Goal: Transaction & Acquisition: Purchase product/service

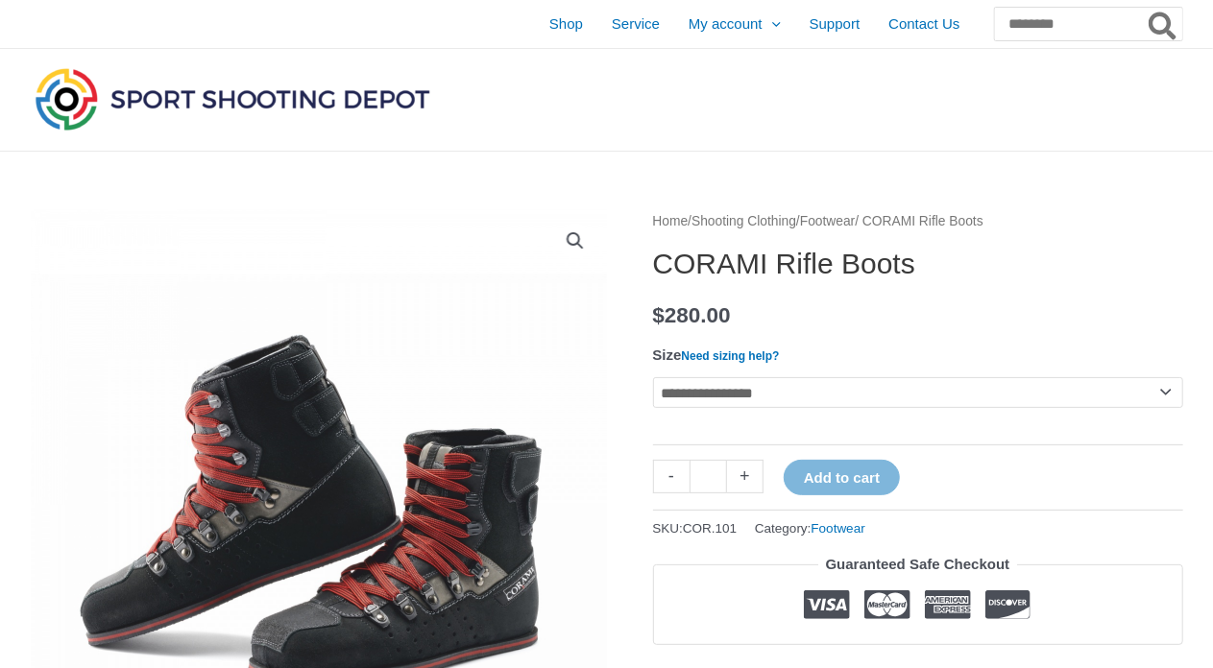
click at [856, 215] on link "Footwear" at bounding box center [828, 221] width 56 height 14
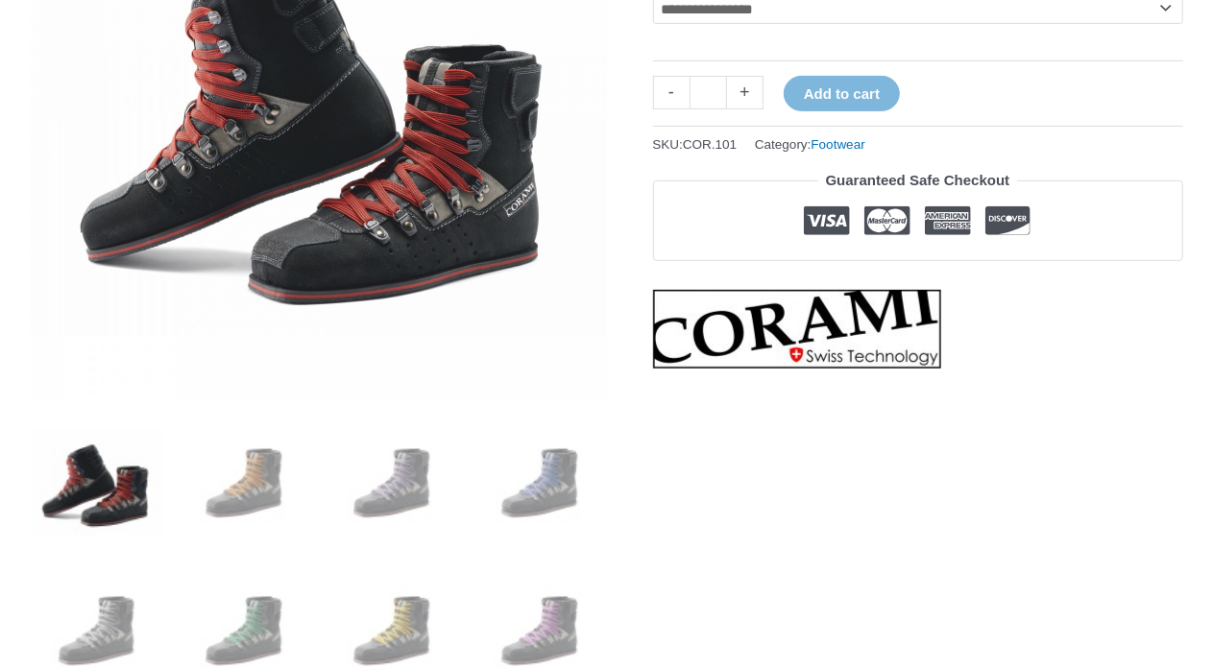
scroll to position [481, 0]
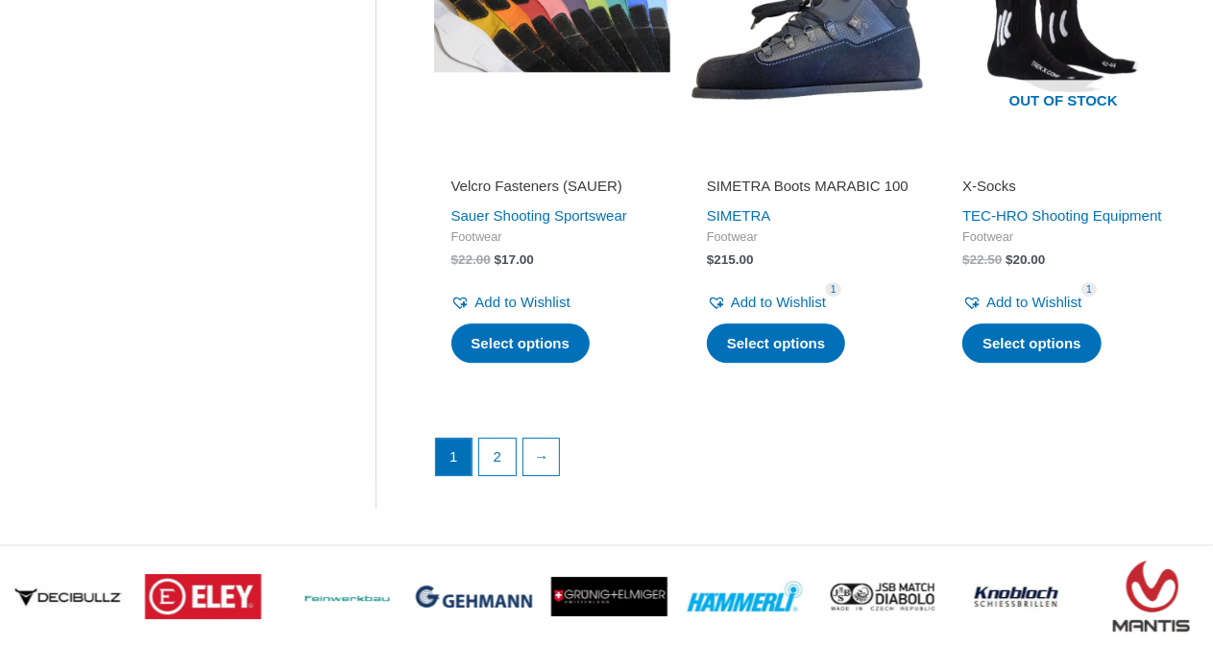
scroll to position [2785, 0]
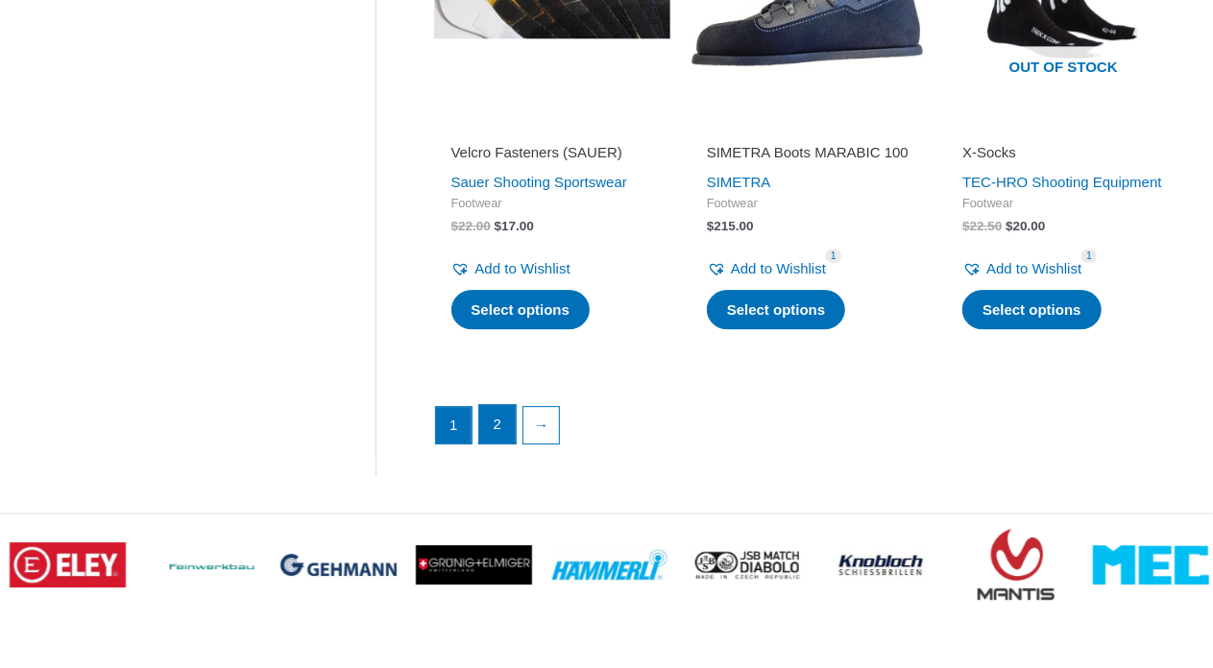
click at [499, 426] on link "2" at bounding box center [497, 424] width 36 height 38
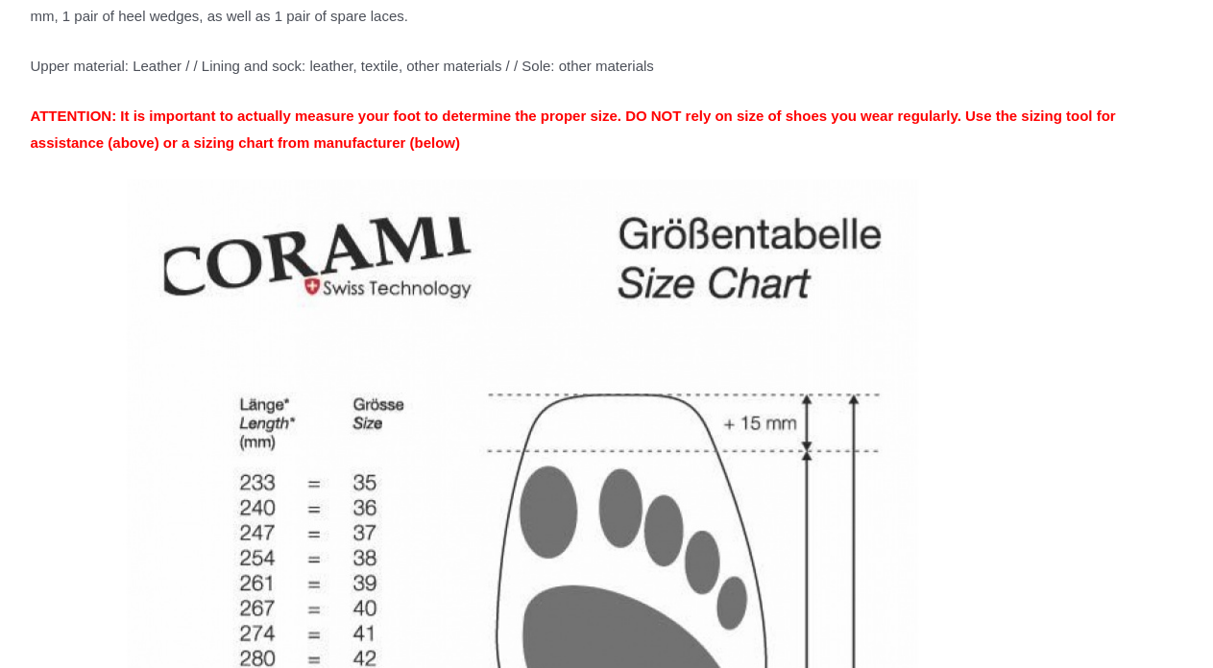
scroll to position [2497, 0]
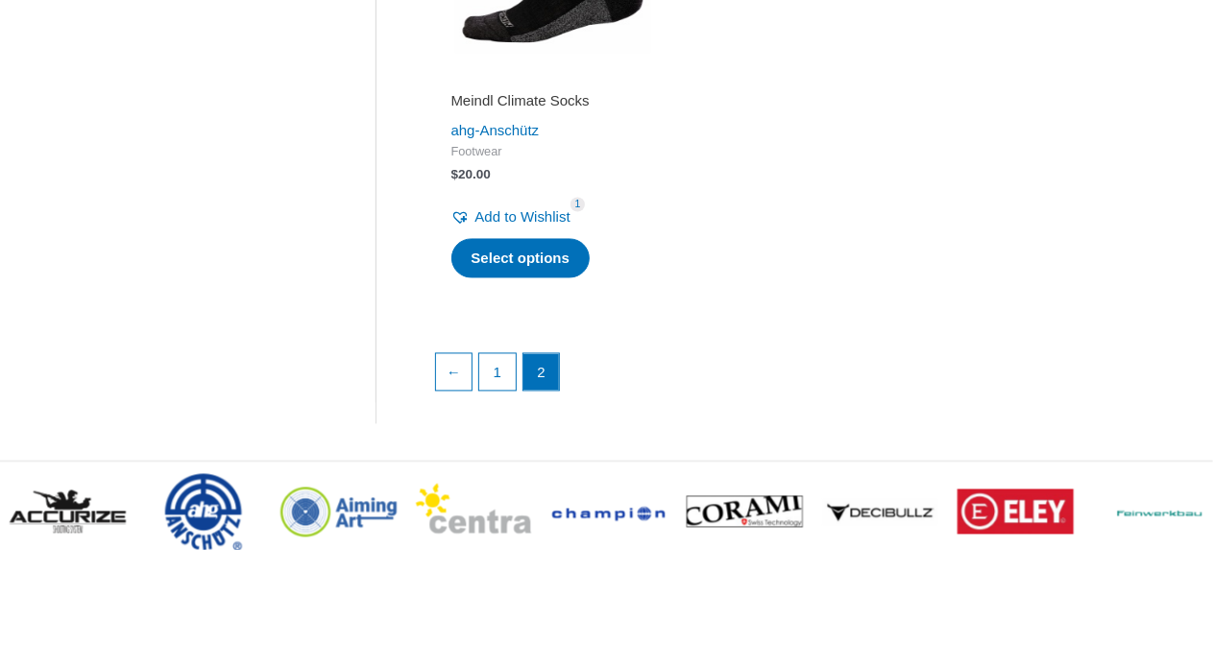
scroll to position [1778, 0]
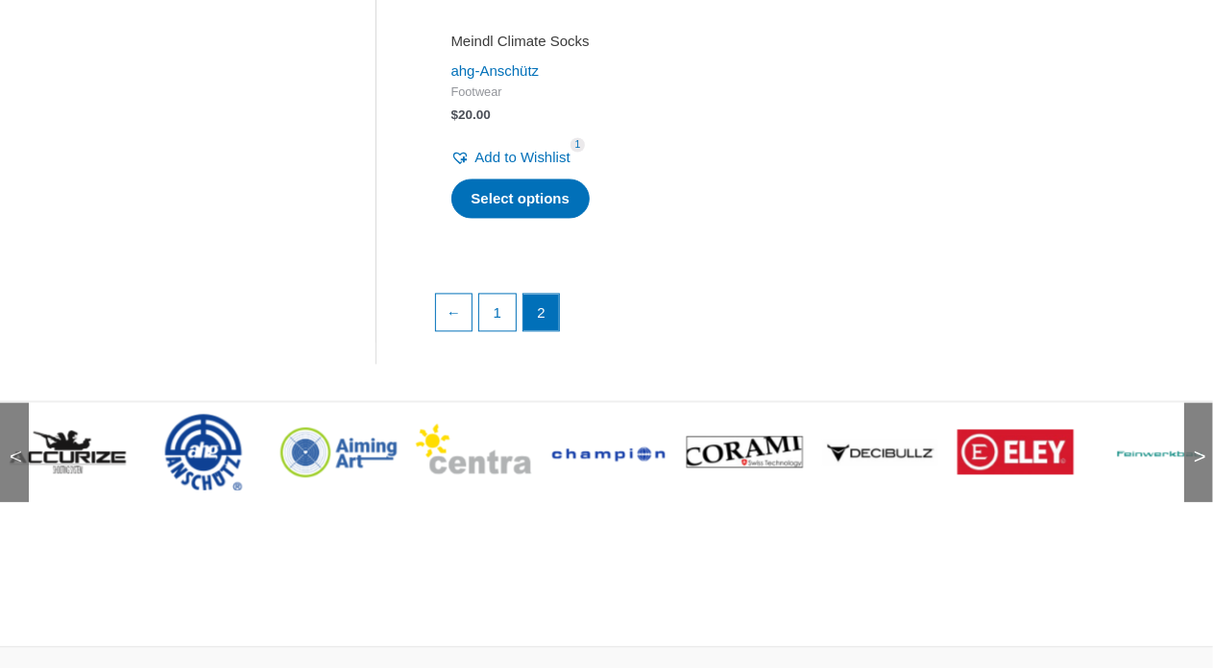
click at [718, 463] on img at bounding box center [745, 453] width 116 height 32
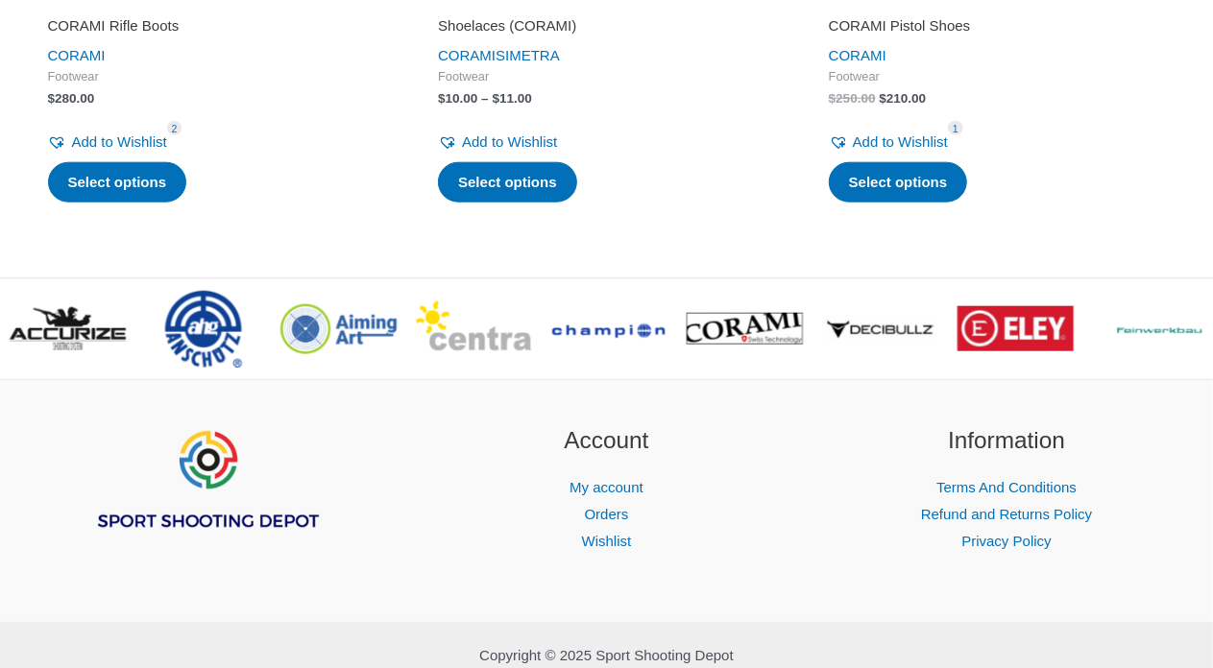
scroll to position [480, 0]
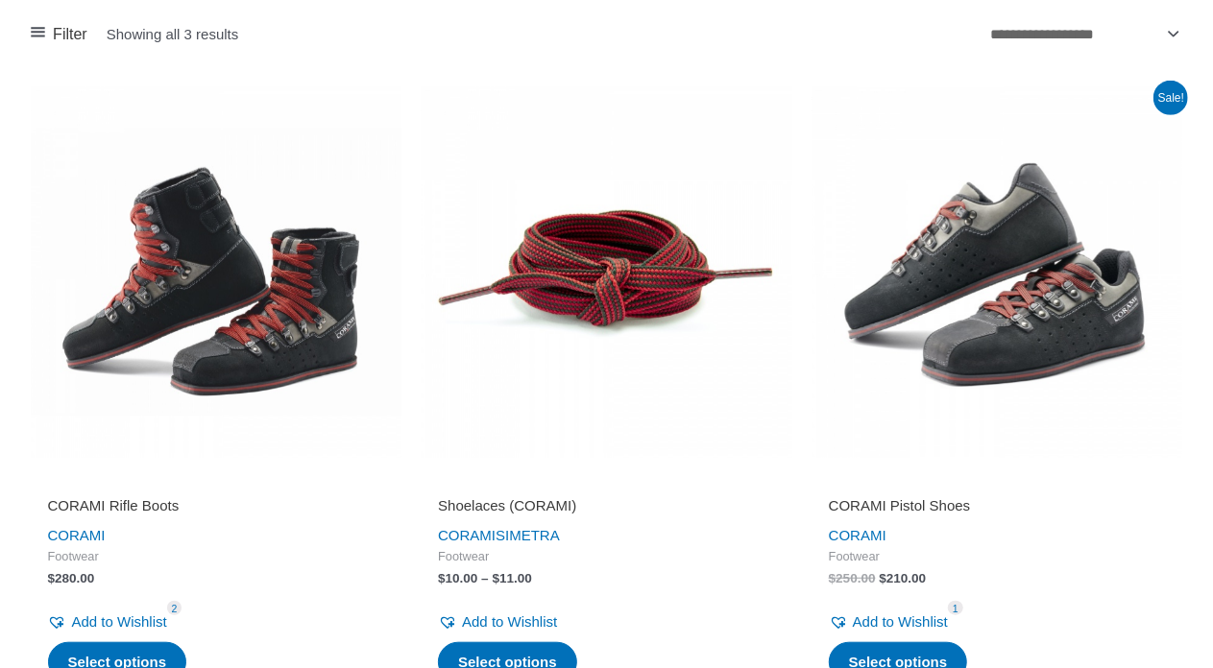
click at [935, 356] on img at bounding box center [997, 272] width 372 height 372
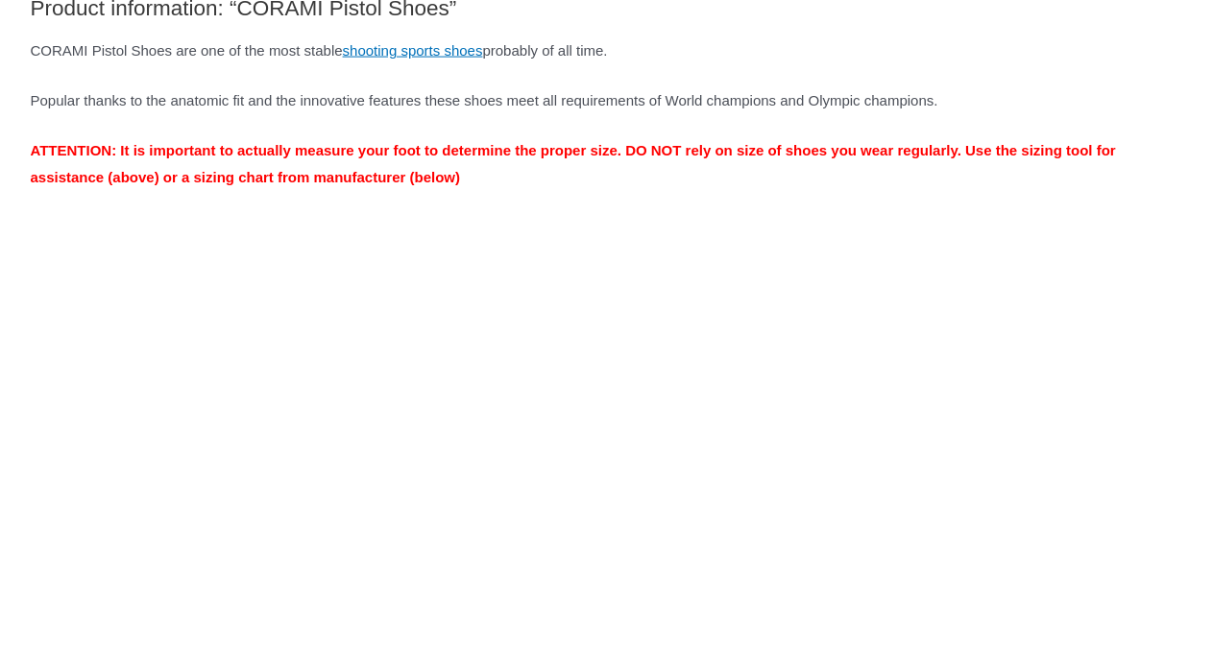
scroll to position [1440, 0]
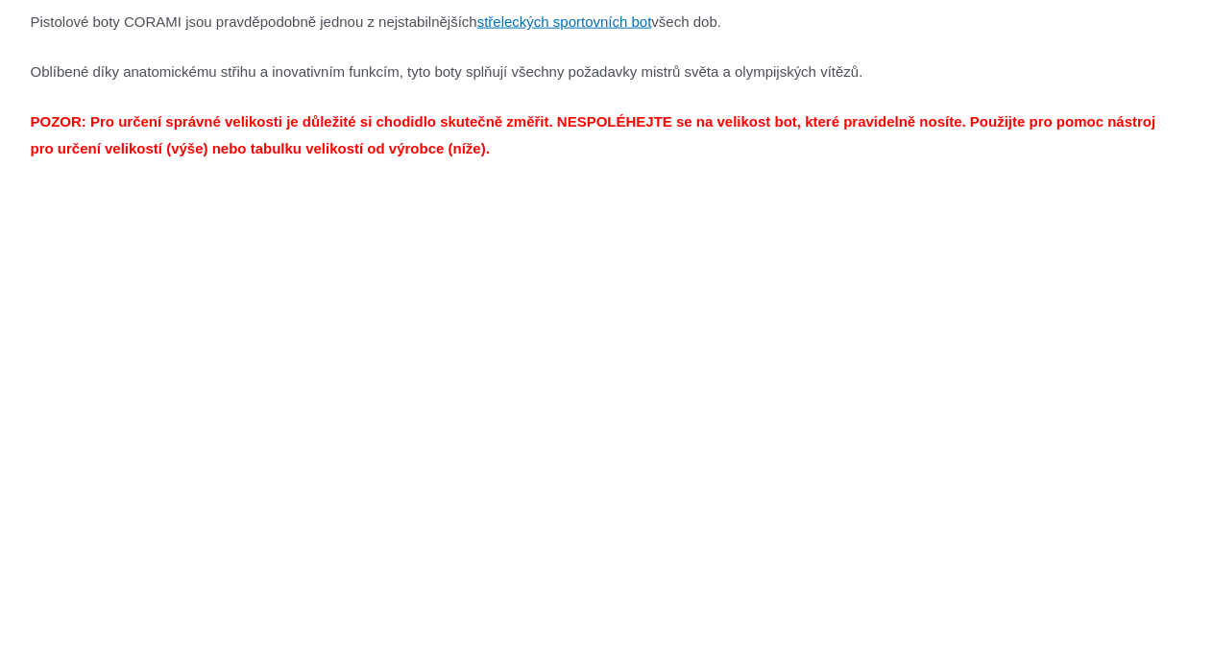
click at [794, 264] on p at bounding box center [607, 417] width 1152 height 466
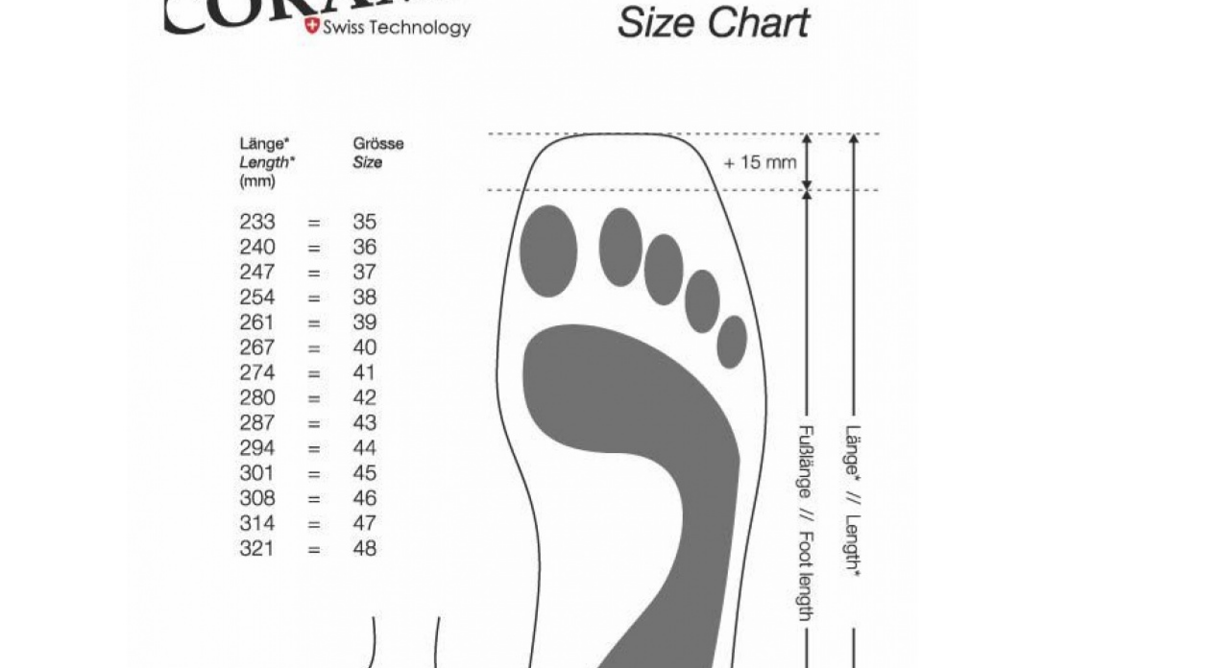
scroll to position [2881, 0]
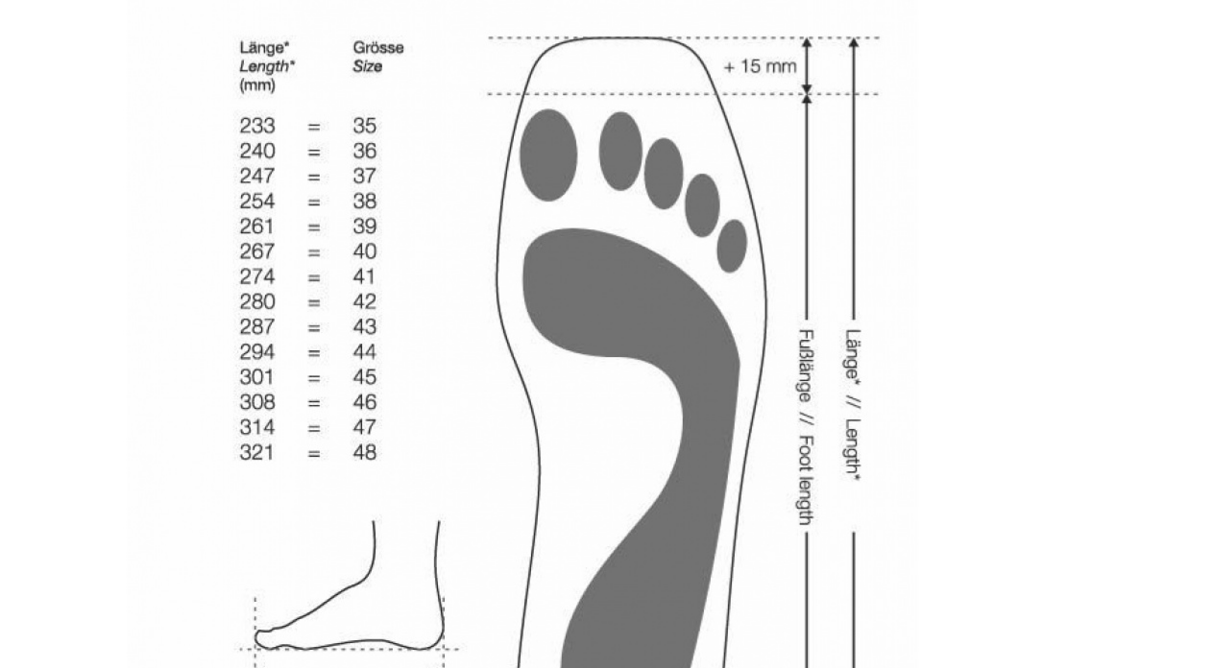
drag, startPoint x: 761, startPoint y: 280, endPoint x: 910, endPoint y: 171, distance: 184.8
click at [910, 171] on img at bounding box center [522, 313] width 983 height 983
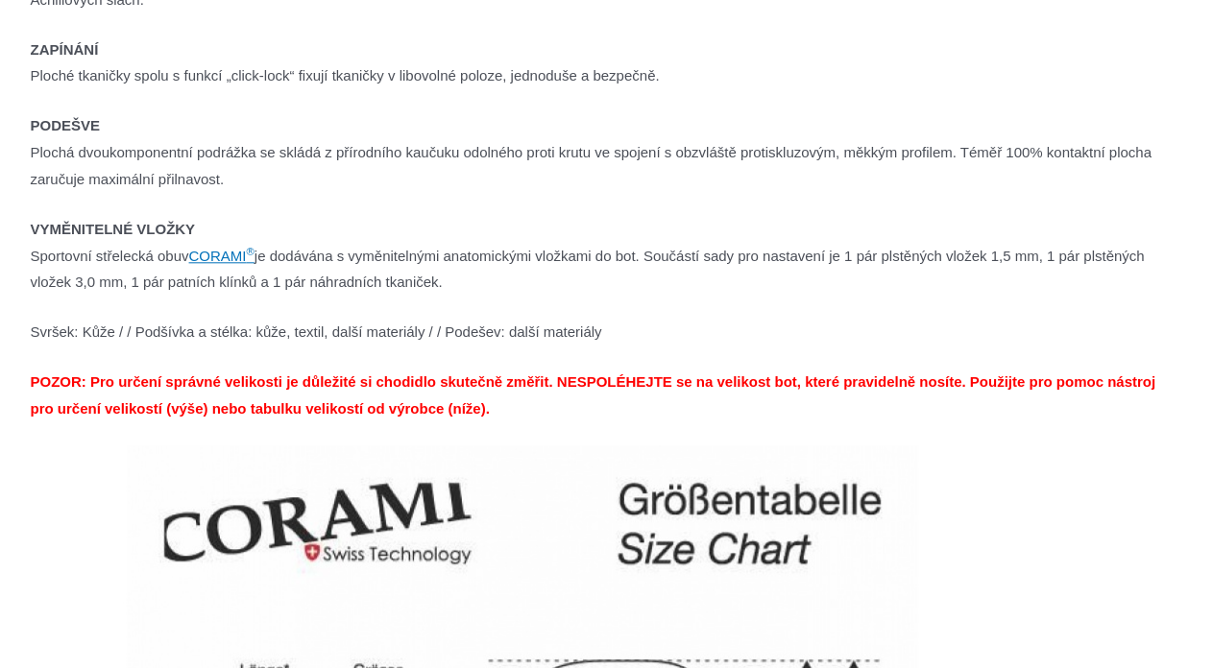
scroll to position [2305, 0]
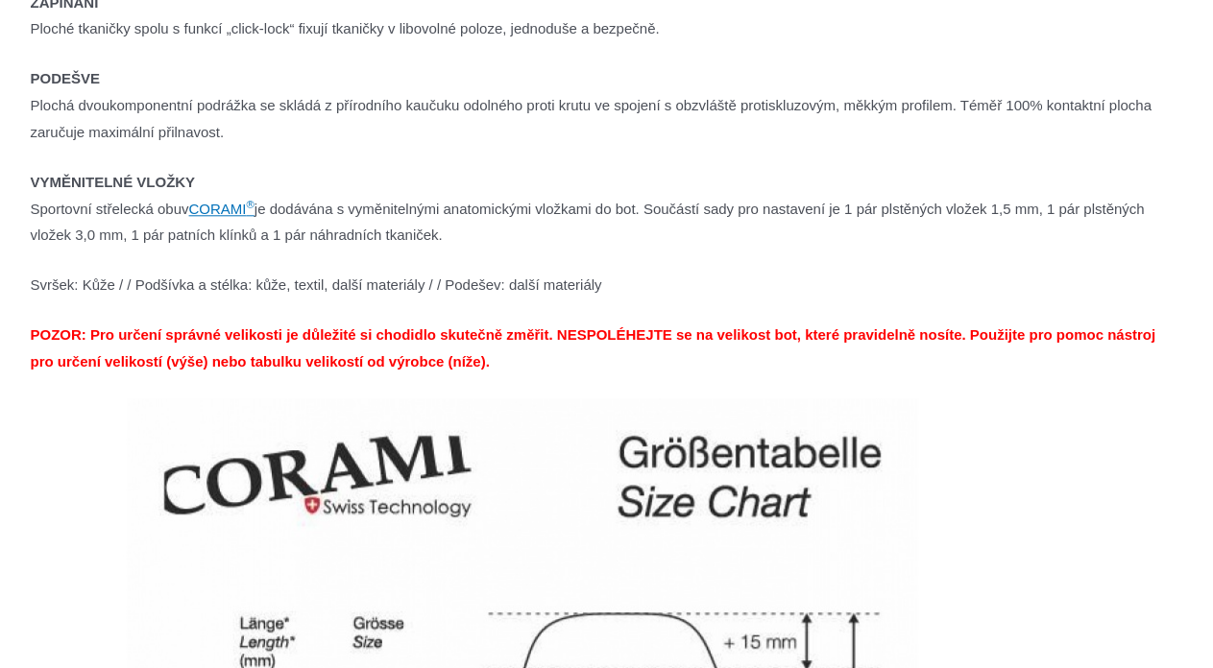
click at [874, 263] on div "Informace o produktu: „Pistolové boty CORAMI“ Pistolové boty CORAMI jsou pravdě…" at bounding box center [607, 241] width 1152 height 2281
click at [839, 294] on p "Svršek: Kůže / / Podšívka a stélka: kůže, textil, další materiály / / Podešev: …" at bounding box center [607, 285] width 1152 height 27
click at [797, 290] on p "Svršek: Kůže / / Podšívka a stélka: kůže, textil, další materiály / / Podešev: …" at bounding box center [607, 285] width 1152 height 27
click at [875, 288] on p "Svršek: Kůže / / Podšívka a stélka: kůže, textil, další materiály / / Podešev: …" at bounding box center [607, 285] width 1152 height 27
click at [924, 282] on p "Svršek: Kůže / / Podšívka a stélka: kůže, textil, další materiály / / Podešev: …" at bounding box center [607, 285] width 1152 height 27
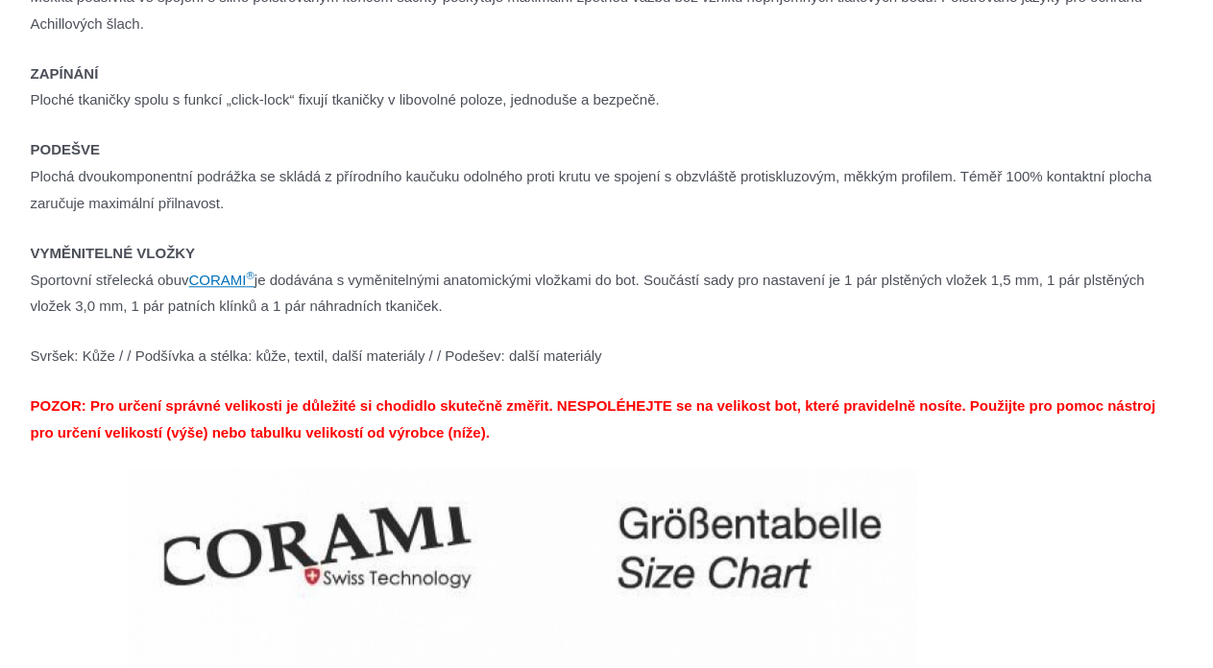
scroll to position [2208, 0]
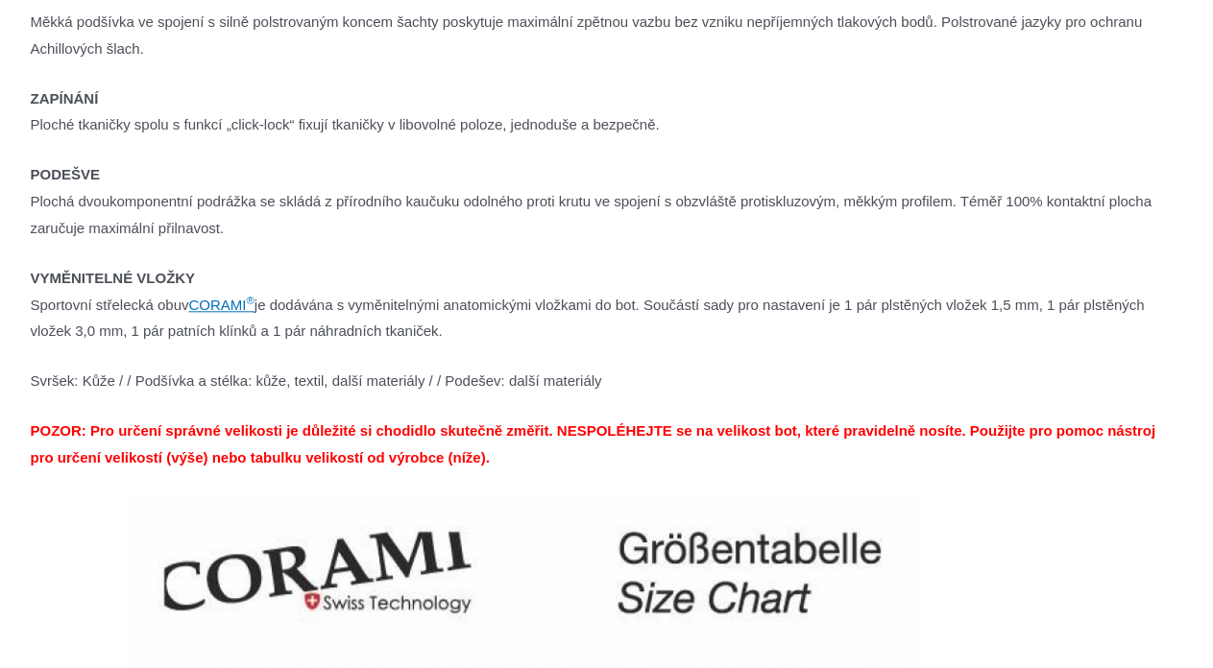
click at [788, 330] on p "VYMĚNITELNÉ VLOŽKY Sportovní střelecká obuv CORAMI ® je dodávána s vyměnitelným…" at bounding box center [607, 305] width 1152 height 81
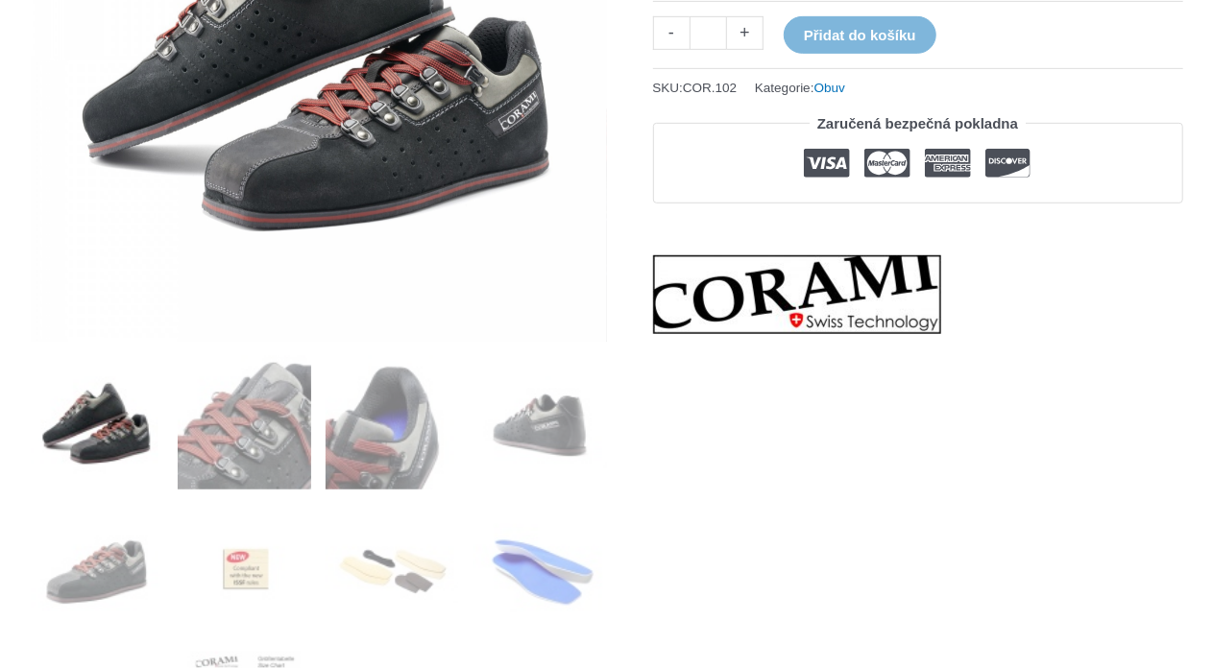
scroll to position [672, 0]
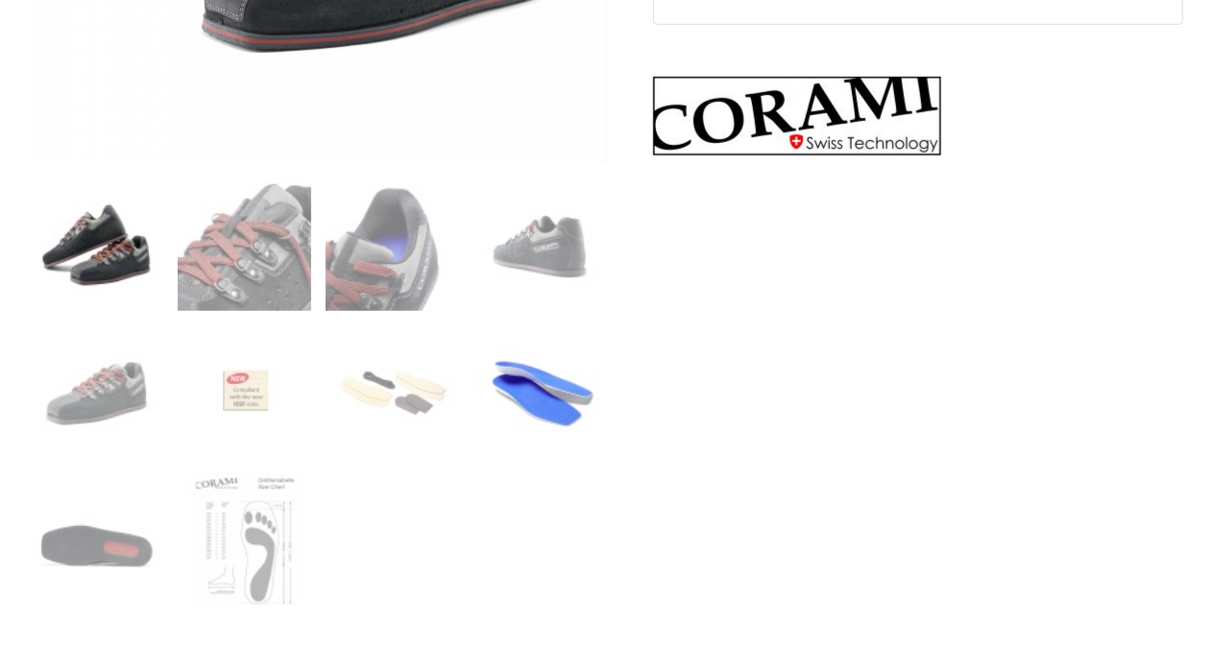
click at [565, 396] on img at bounding box center [539, 392] width 133 height 133
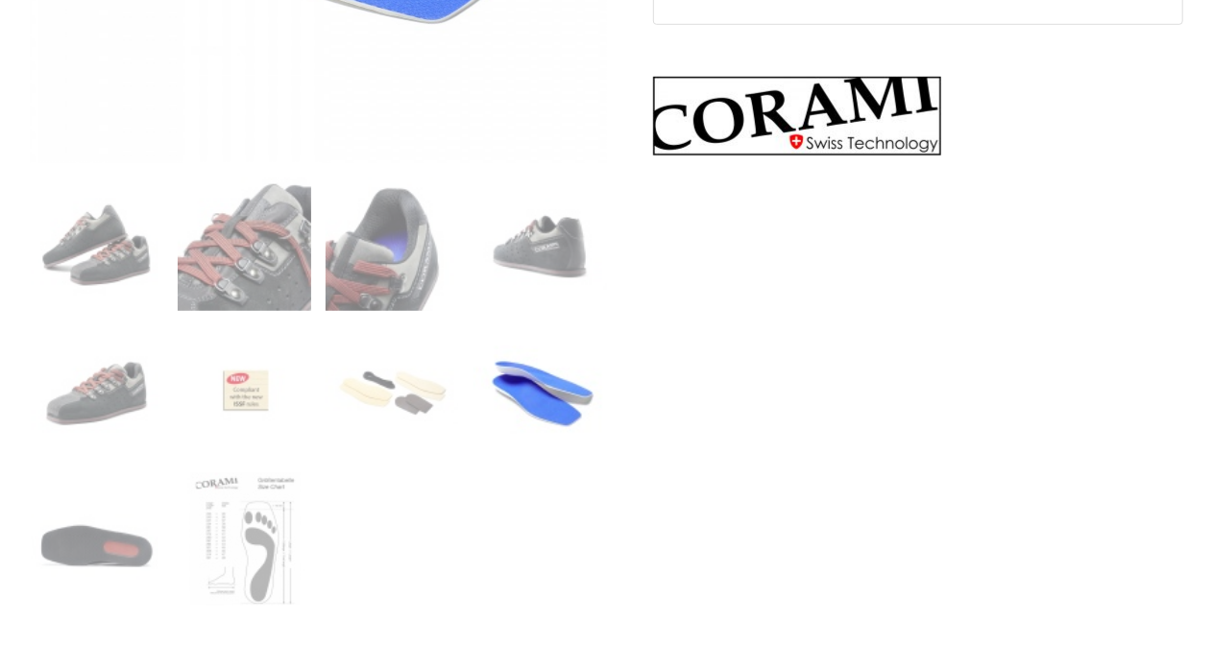
scroll to position [384, 0]
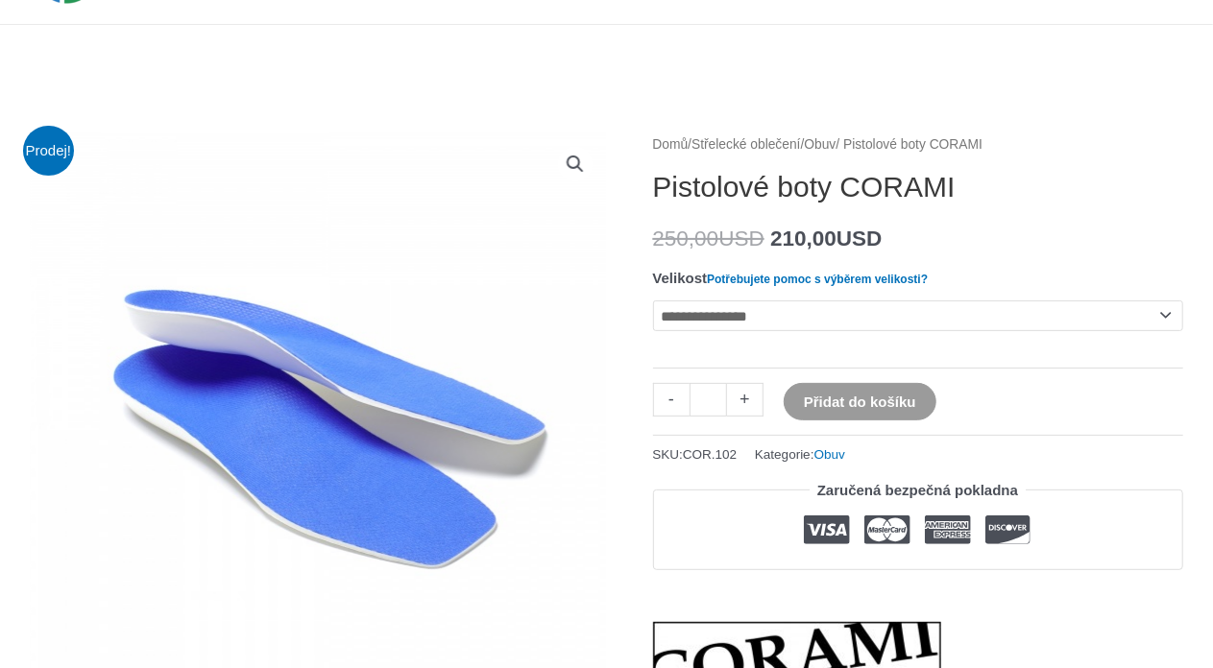
scroll to position [0, 0]
